Goal: Find specific page/section: Find specific page/section

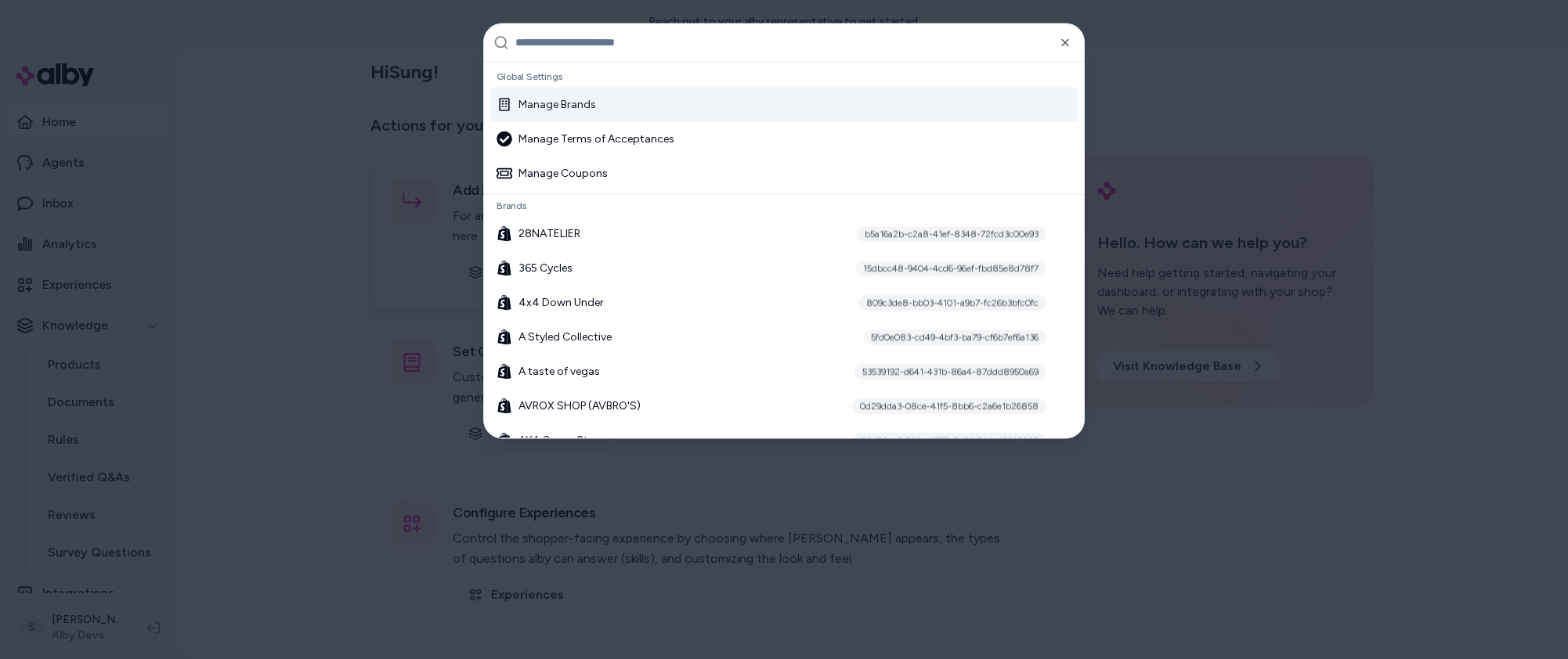
type input "*"
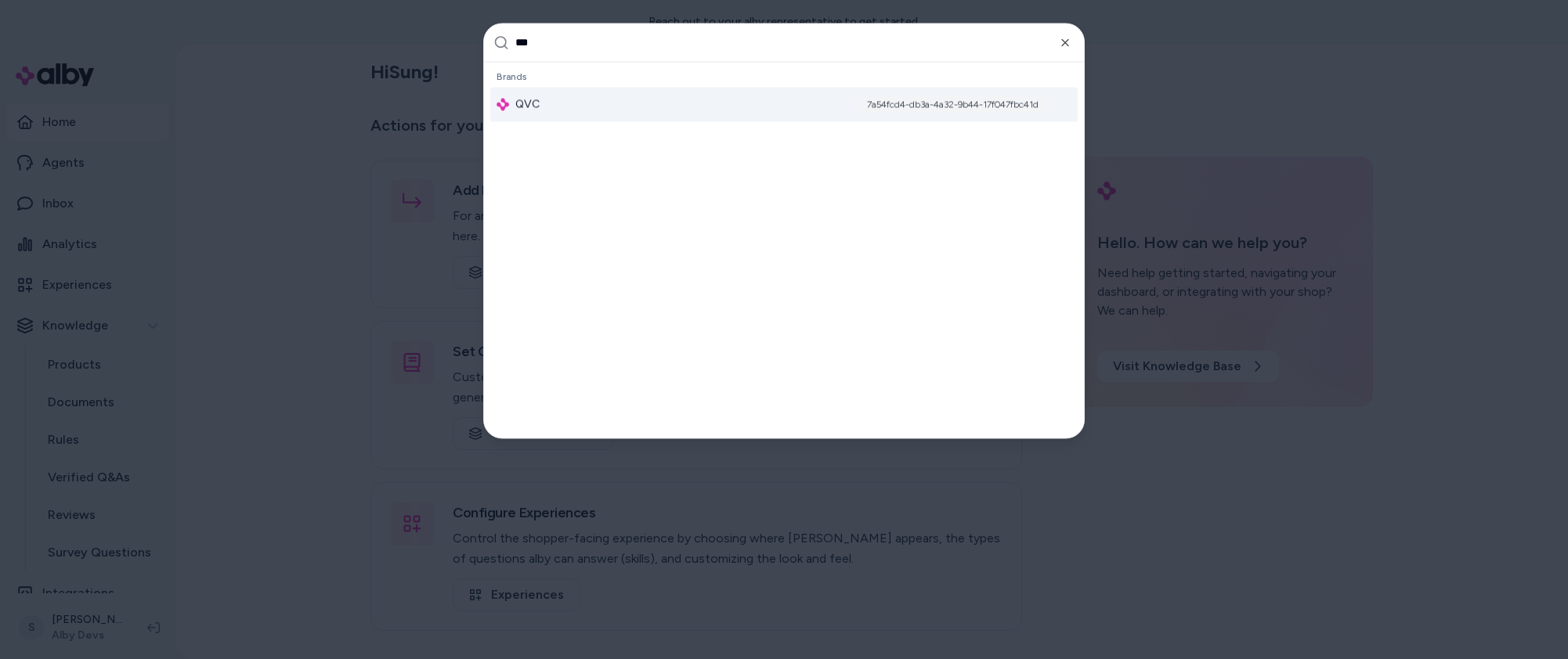
type input "***"
click at [866, 106] on div "7a54fcd4-db3a-4a32-9b44-17f047fbc41d" at bounding box center [953, 104] width 187 height 16
click at [655, 111] on div "QVC 7a54fcd4-db3a-4a32-9b44-17f047fbc41d" at bounding box center [784, 104] width 588 height 35
